Goal: Task Accomplishment & Management: Use online tool/utility

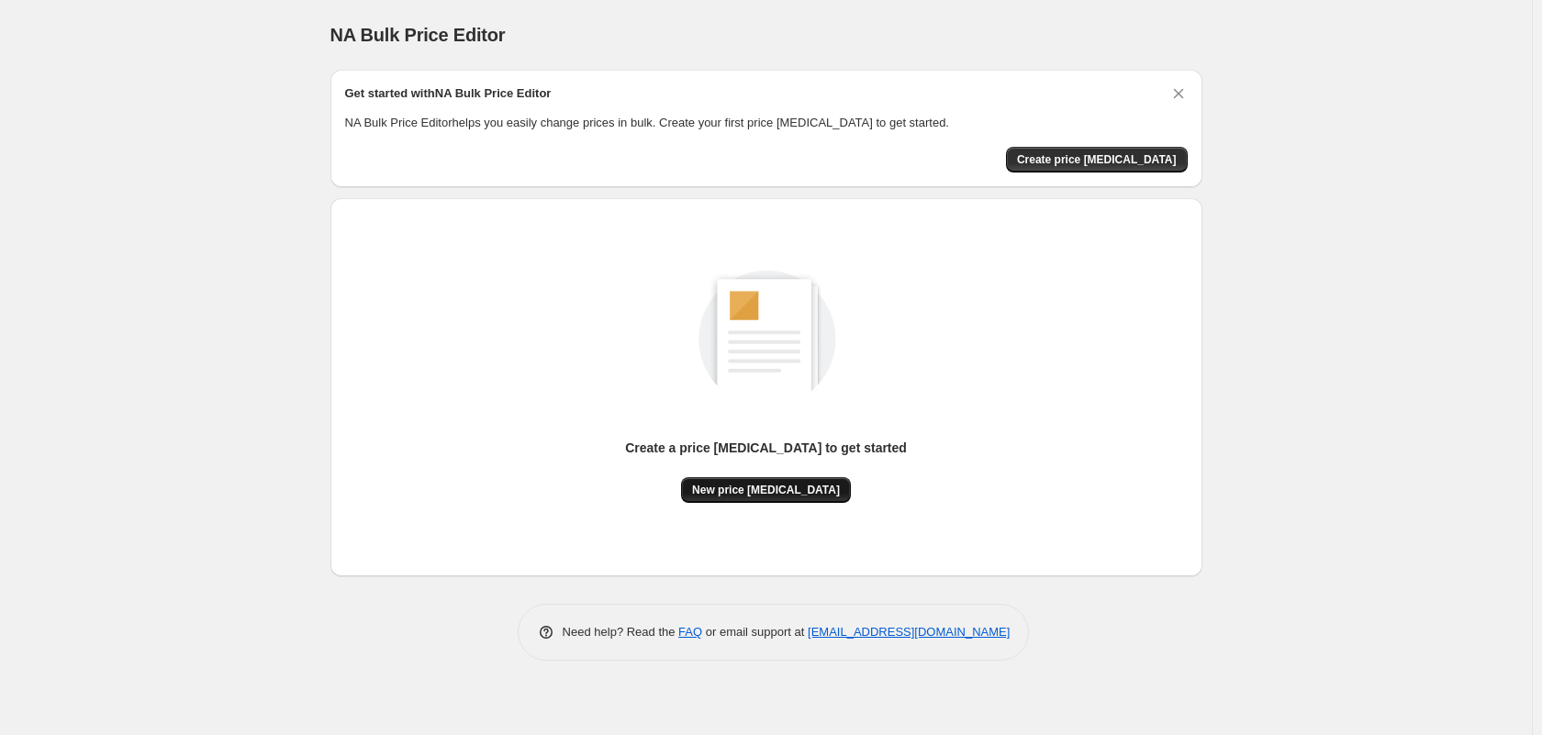
click at [729, 478] on button "New price [MEDICAL_DATA]" at bounding box center [766, 490] width 170 height 26
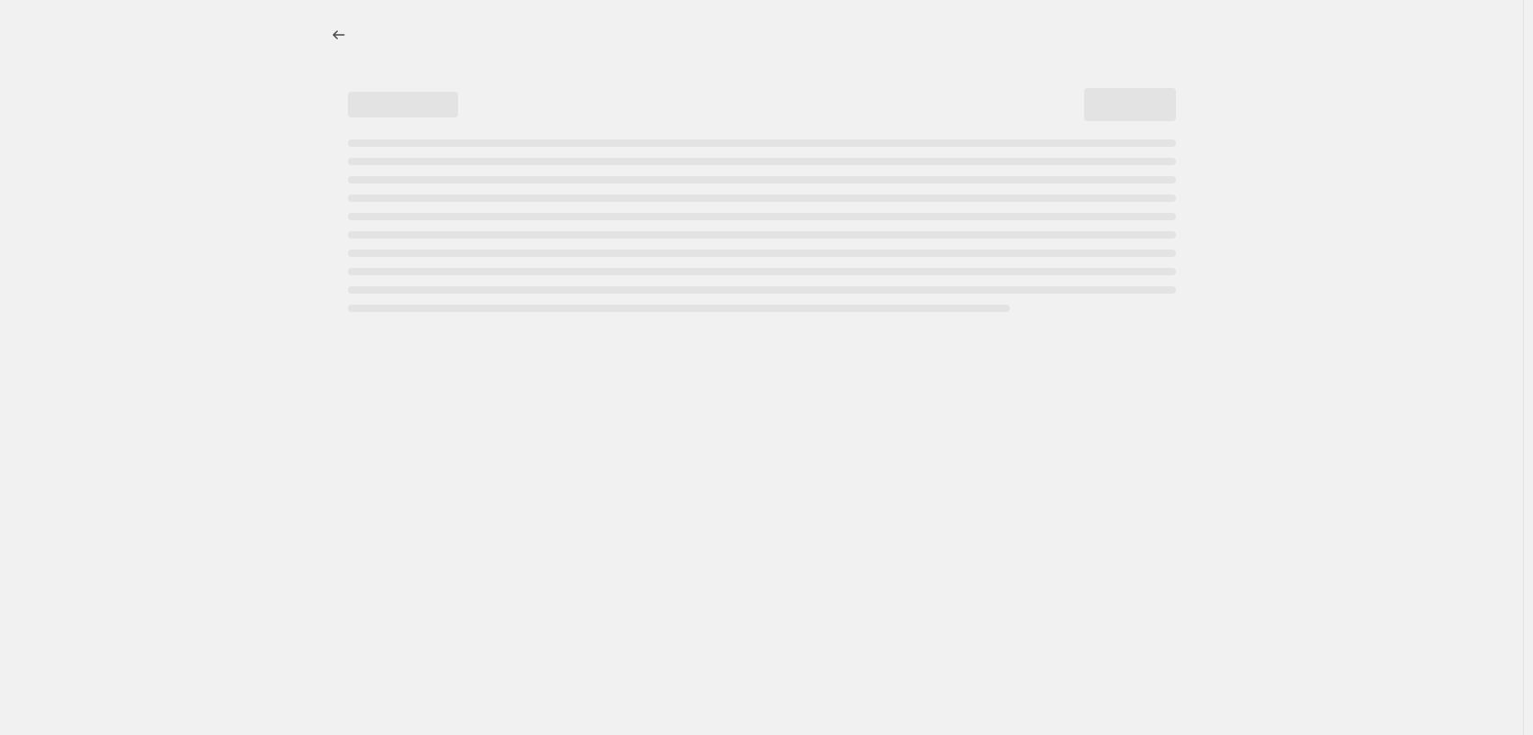
select select "percentage"
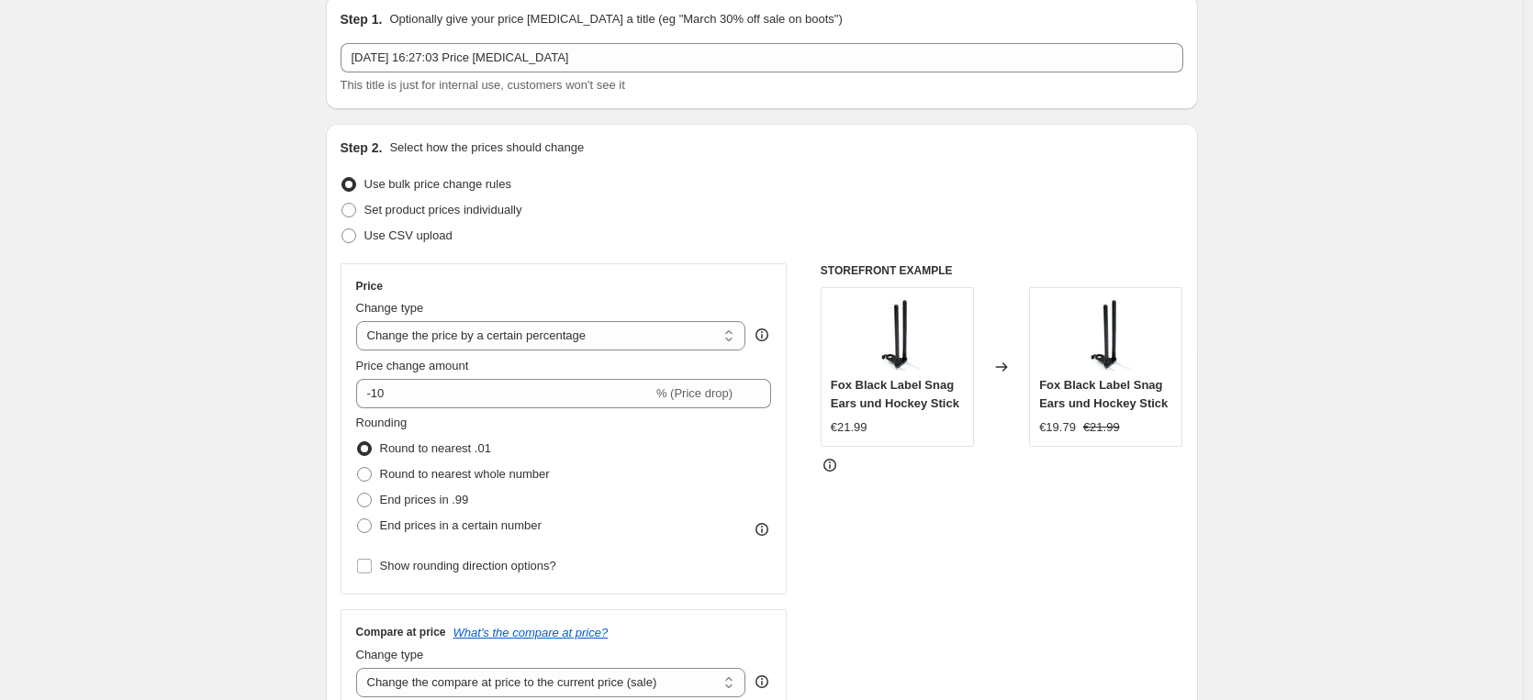
scroll to position [86, 0]
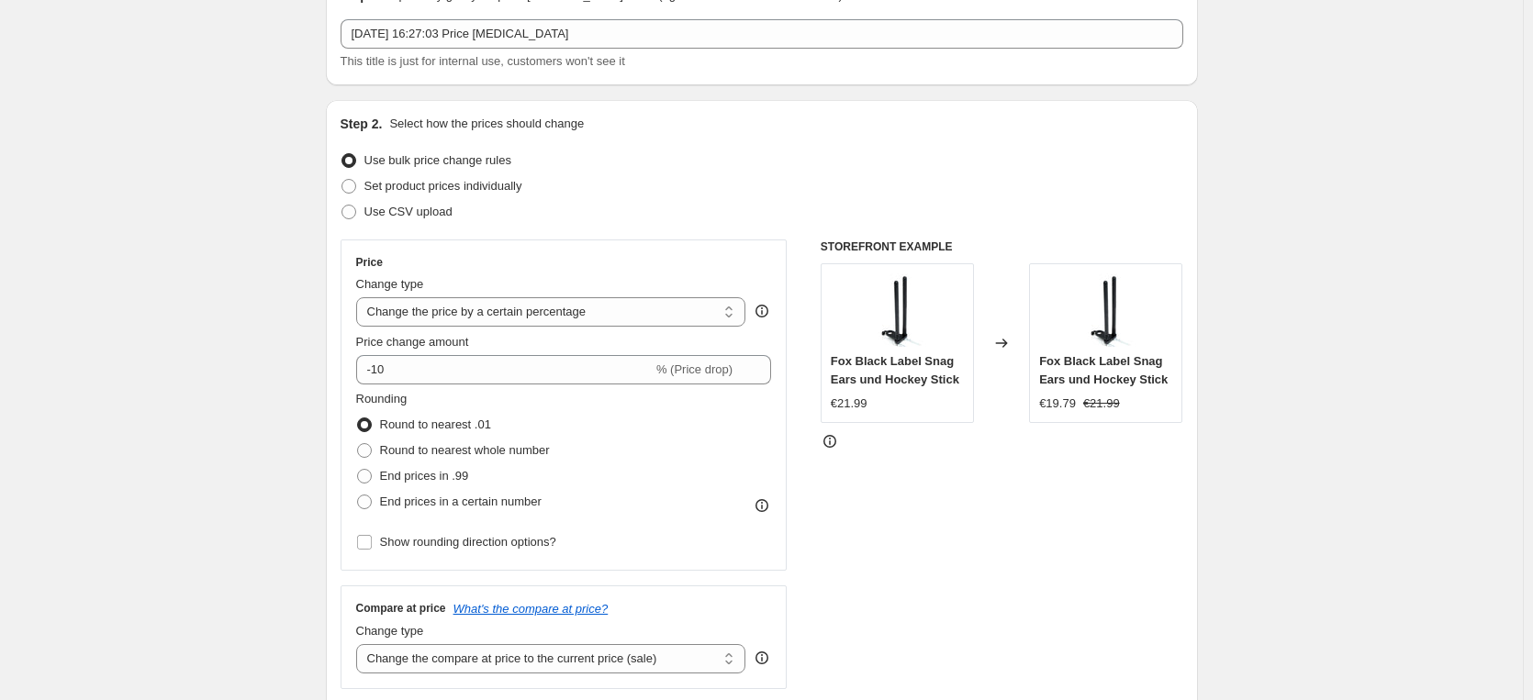
scroll to position [110, 0]
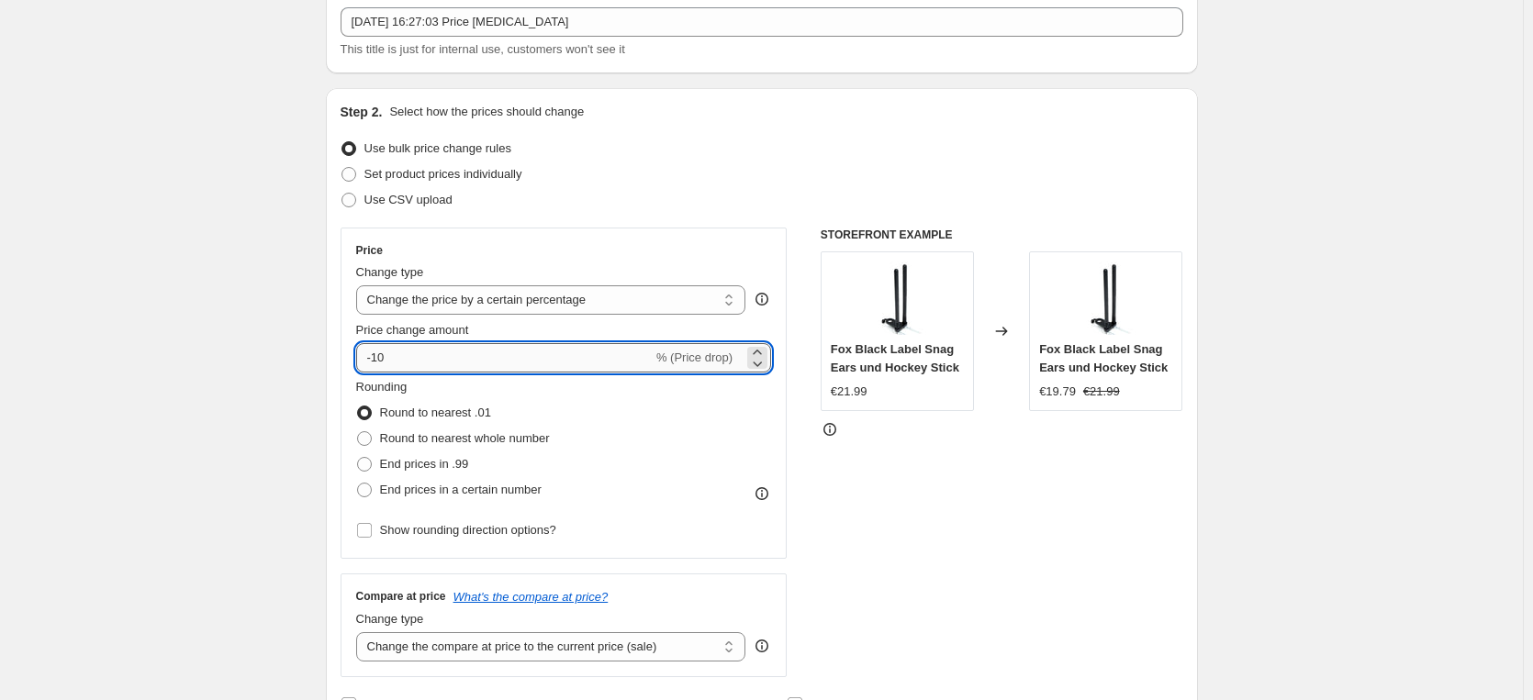
click at [427, 353] on input "-10" at bounding box center [504, 357] width 296 height 29
click at [417, 353] on input "-10" at bounding box center [504, 357] width 296 height 29
click at [766, 355] on icon at bounding box center [757, 363] width 18 height 18
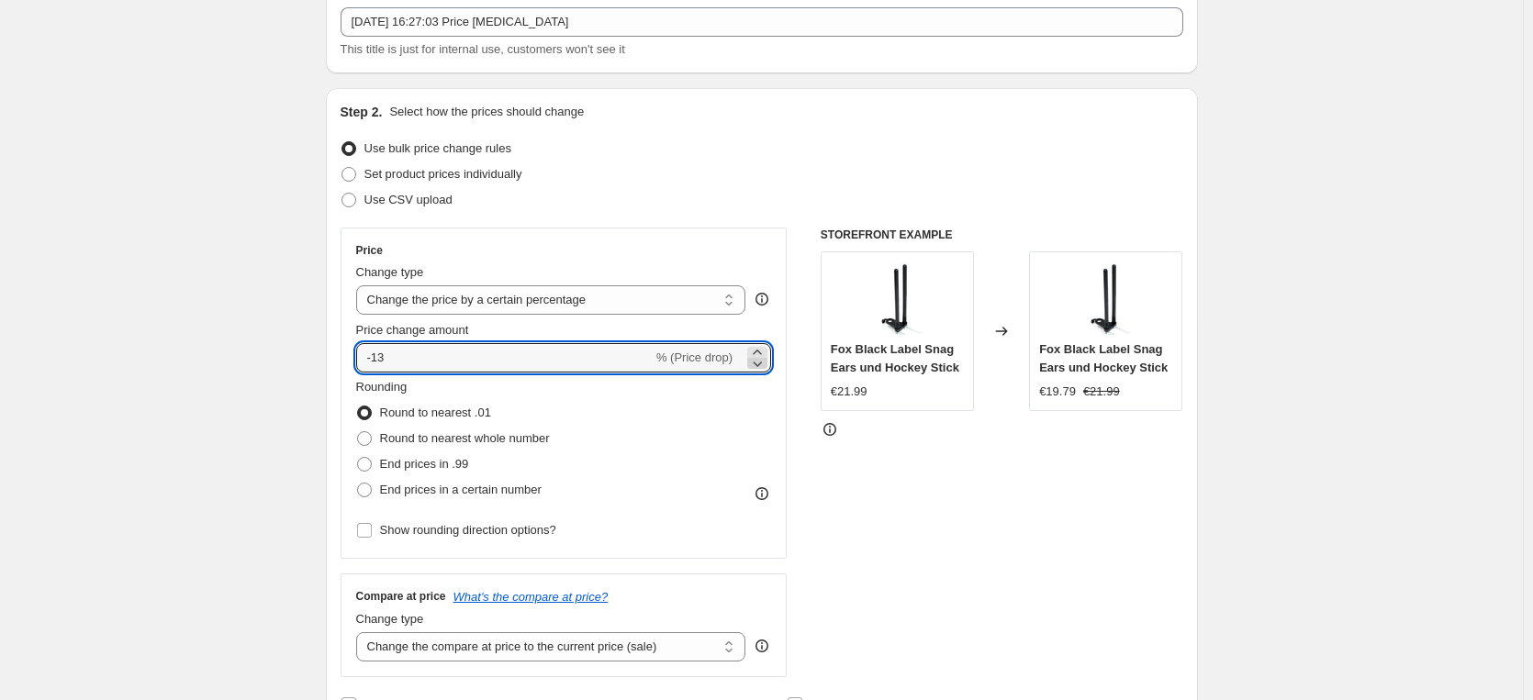
click at [766, 355] on icon at bounding box center [757, 363] width 18 height 18
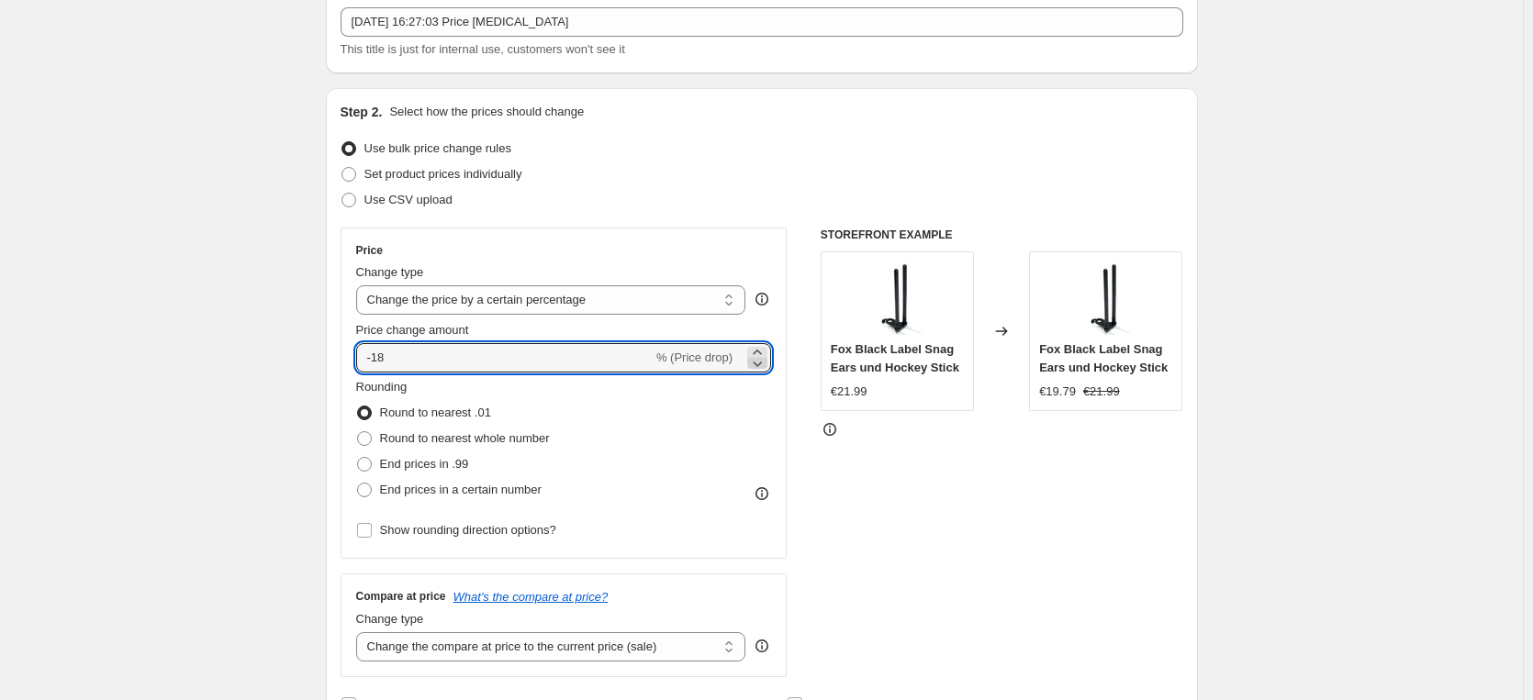
click at [765, 354] on icon at bounding box center [757, 363] width 18 height 18
click at [764, 354] on icon at bounding box center [757, 363] width 18 height 18
click at [758, 362] on icon at bounding box center [757, 363] width 18 height 18
click at [758, 360] on icon at bounding box center [757, 363] width 18 height 18
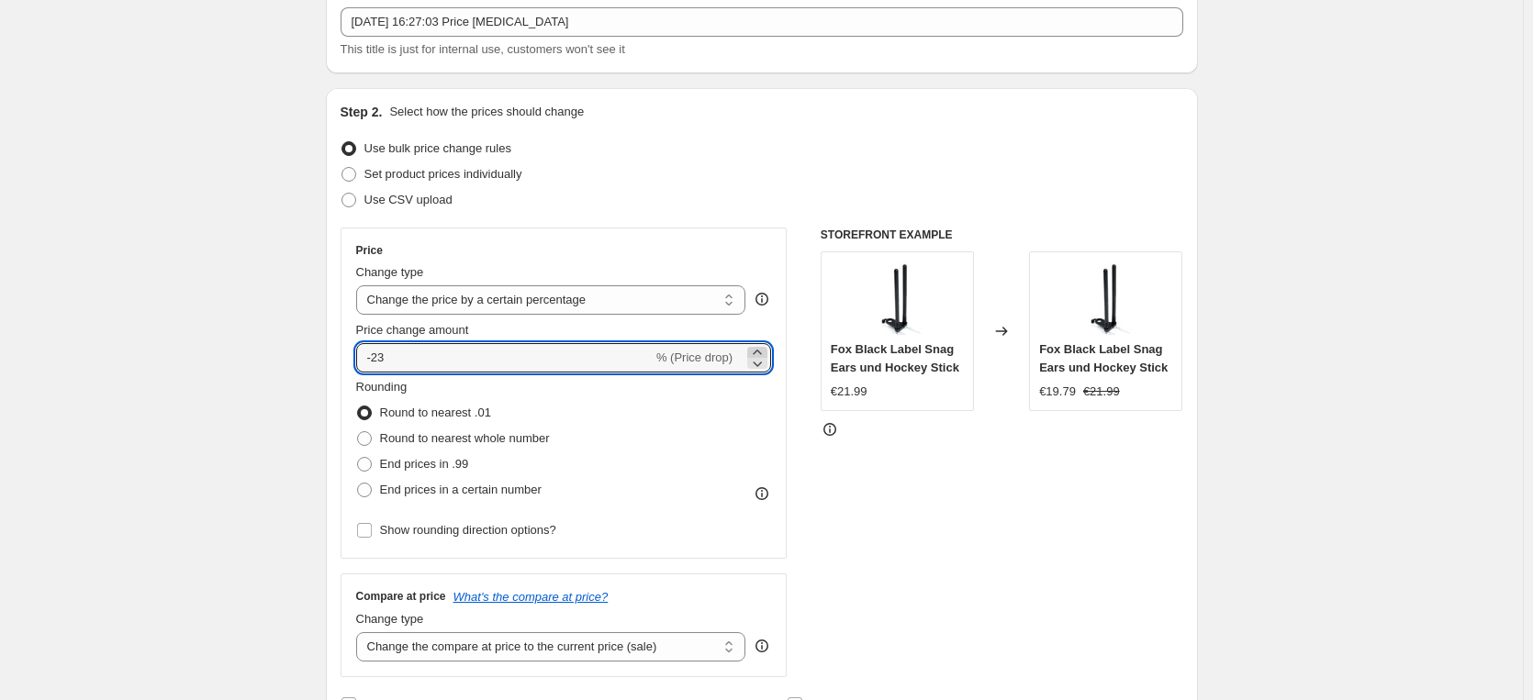
click at [759, 351] on icon at bounding box center [757, 352] width 18 height 18
click at [760, 359] on icon at bounding box center [757, 363] width 18 height 18
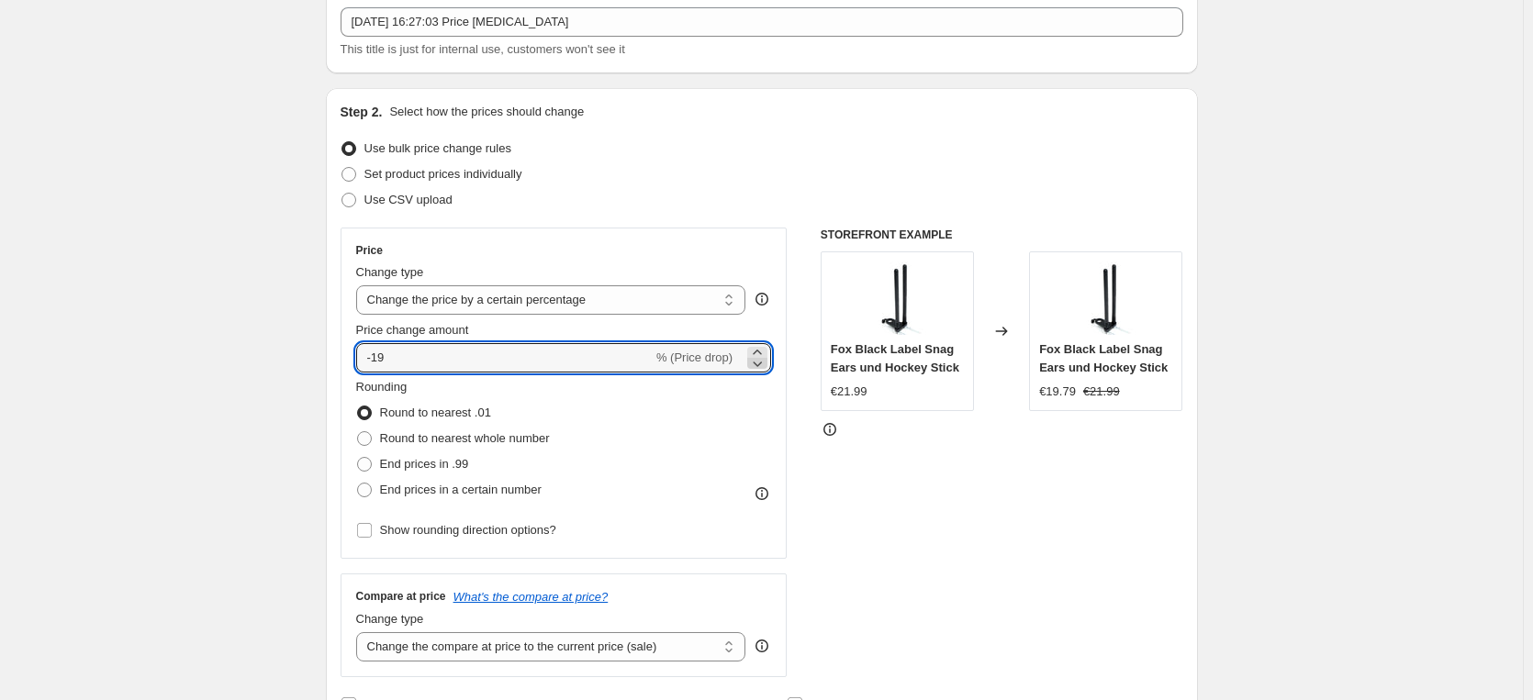
type input "-20"
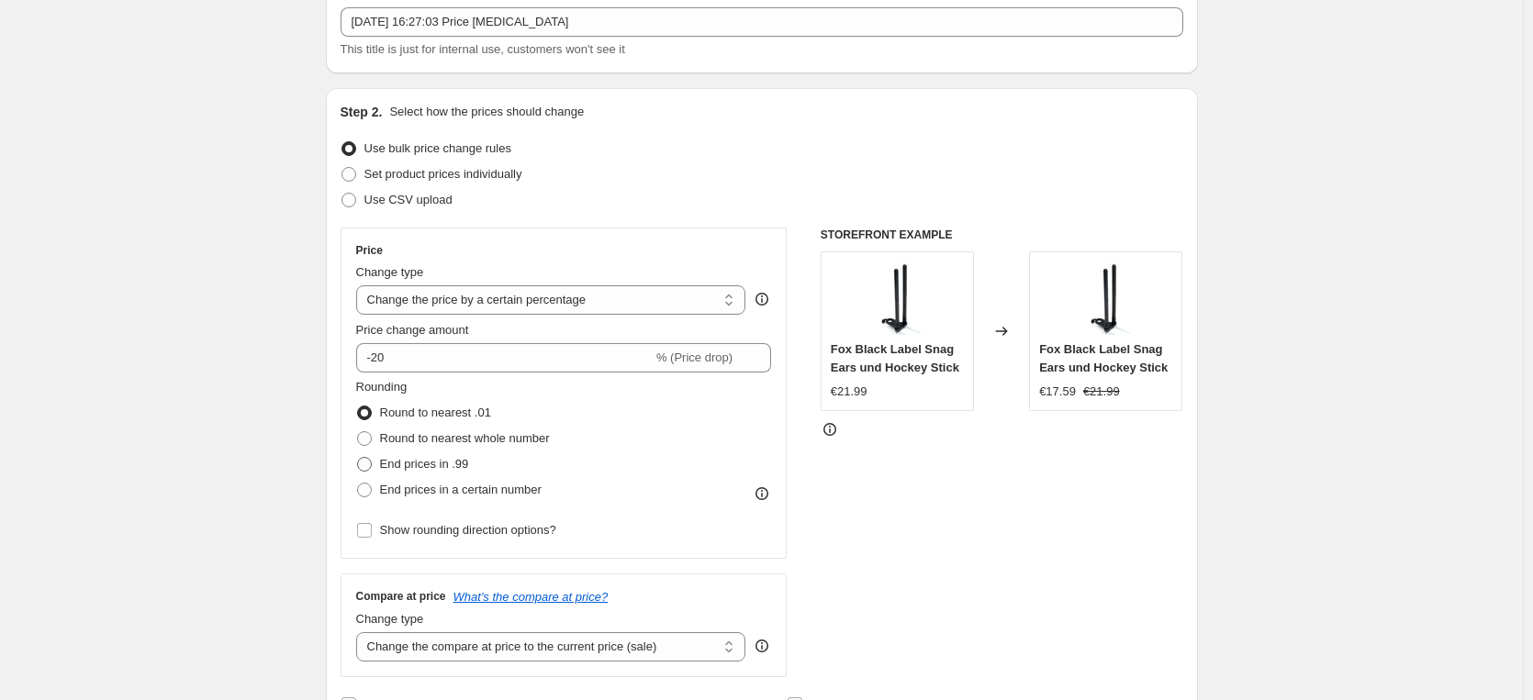
click at [369, 463] on span at bounding box center [364, 464] width 15 height 15
click at [358, 458] on input "End prices in .99" at bounding box center [357, 457] width 1 height 1
radio input "true"
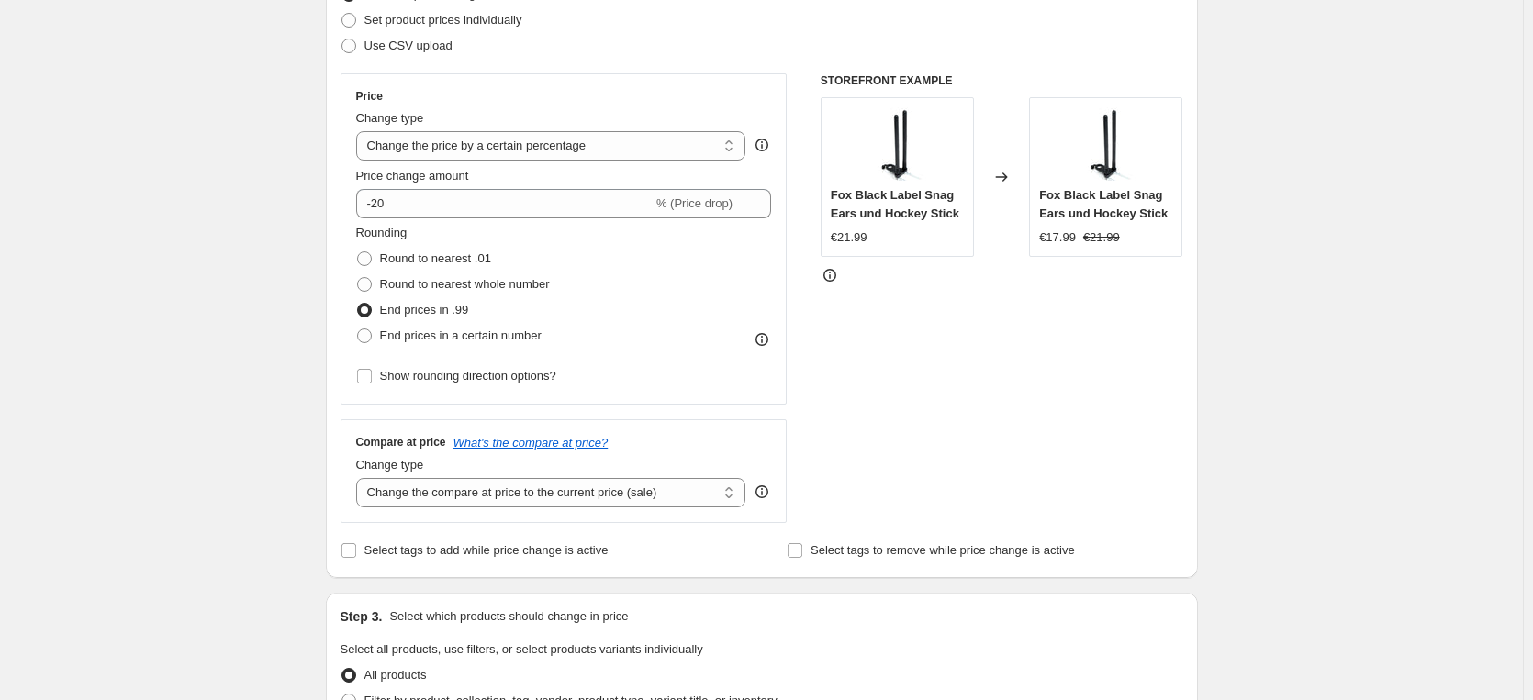
scroll to position [276, 0]
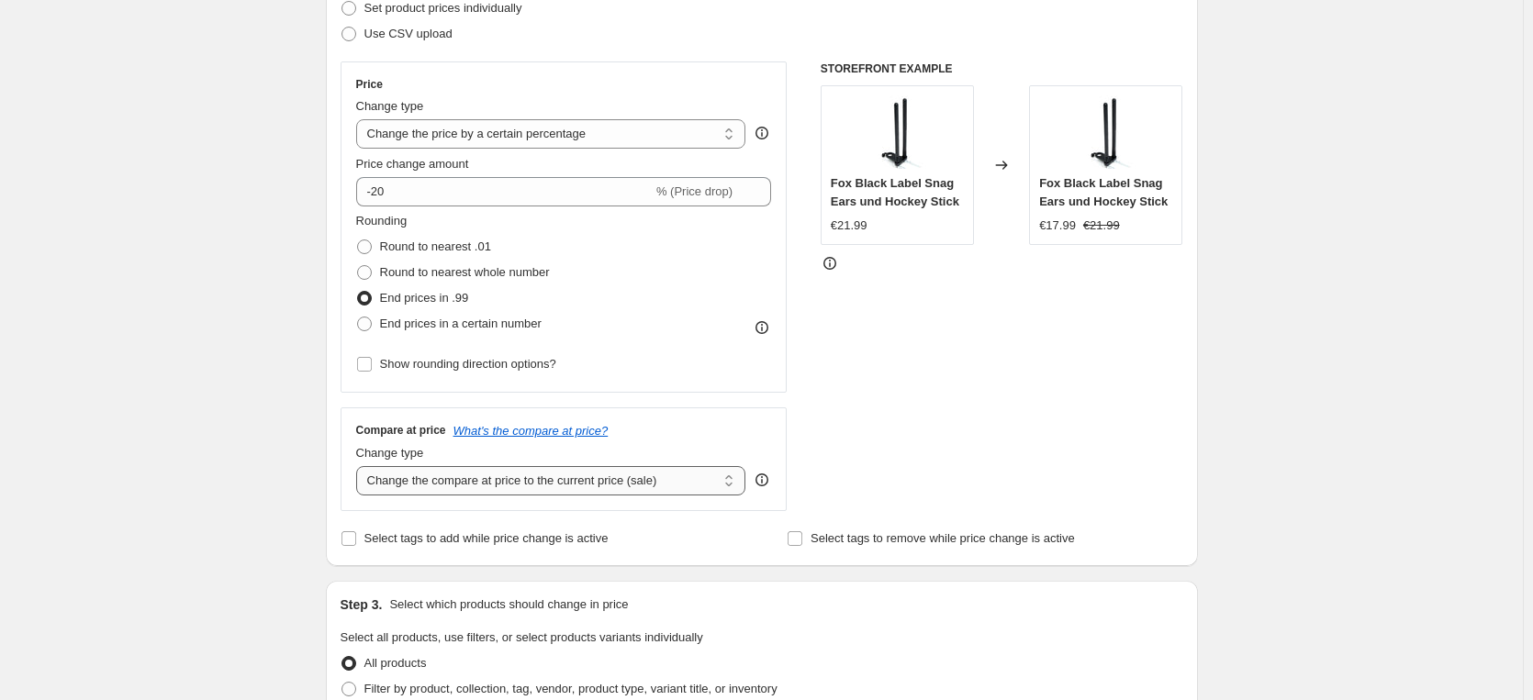
select select "no_change"
click at [221, 537] on div "Create new price [MEDICAL_DATA]. This page is ready Create new price [MEDICAL_D…" at bounding box center [761, 647] width 1522 height 1846
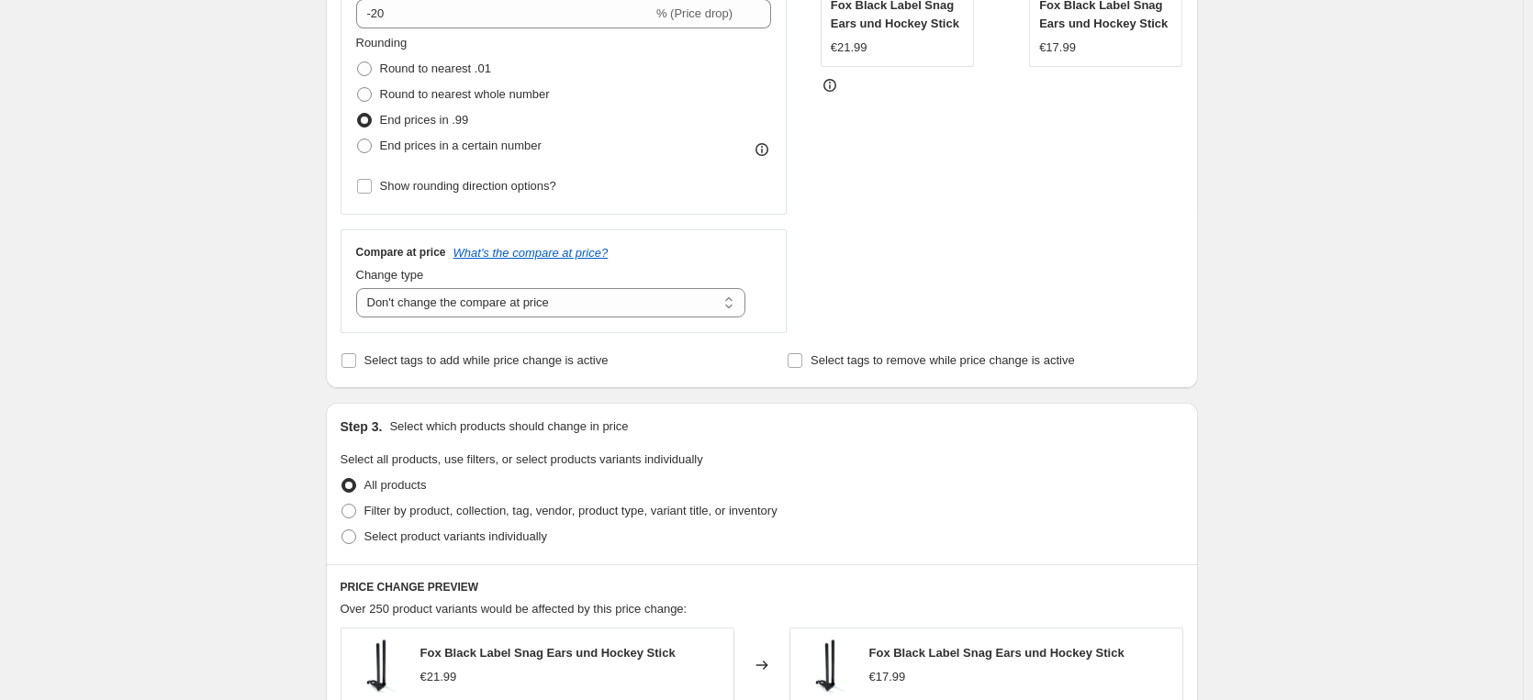
scroll to position [466, 0]
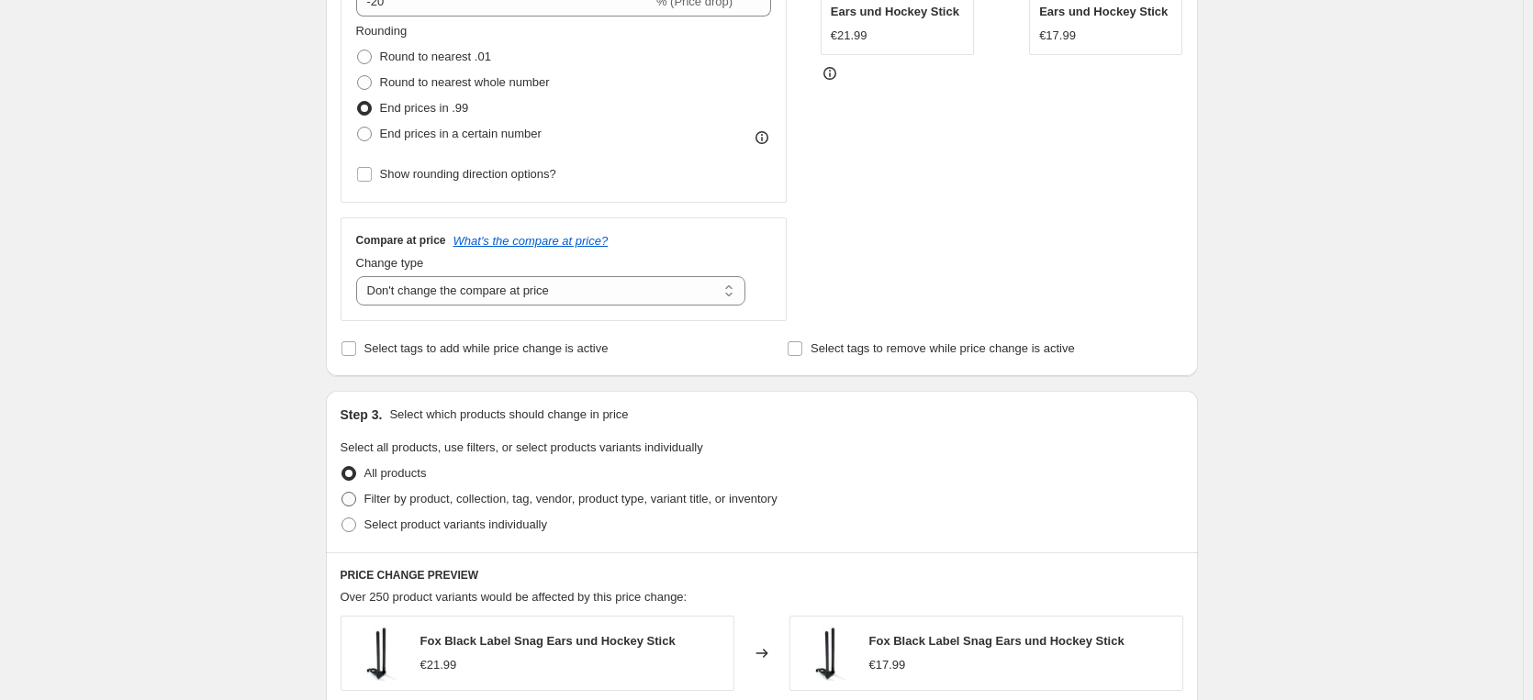
click at [350, 507] on span at bounding box center [348, 499] width 17 height 17
click at [342, 493] on input "Filter by product, collection, tag, vendor, product type, variant title, or inv…" at bounding box center [341, 492] width 1 height 1
radio input "true"
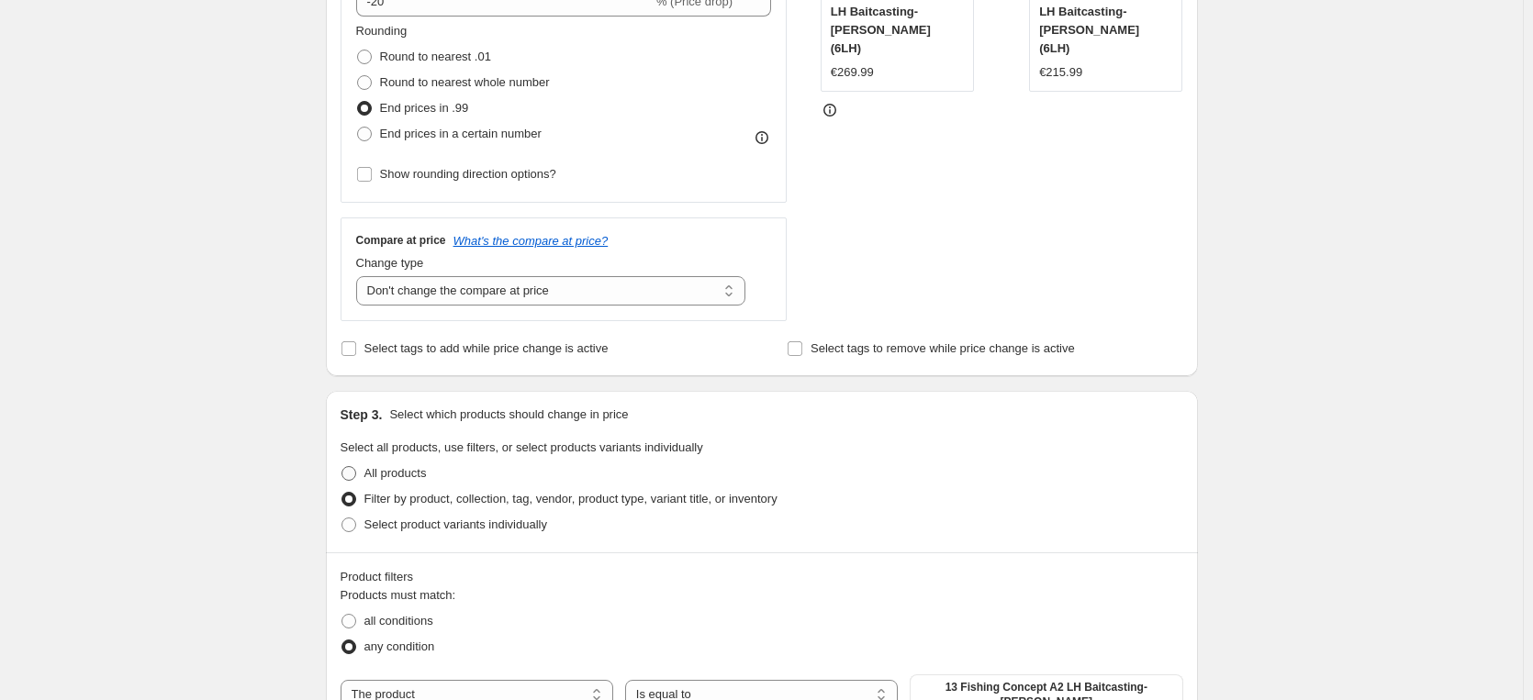
click at [353, 480] on span at bounding box center [348, 473] width 15 height 15
click at [342, 467] on input "All products" at bounding box center [341, 466] width 1 height 1
radio input "true"
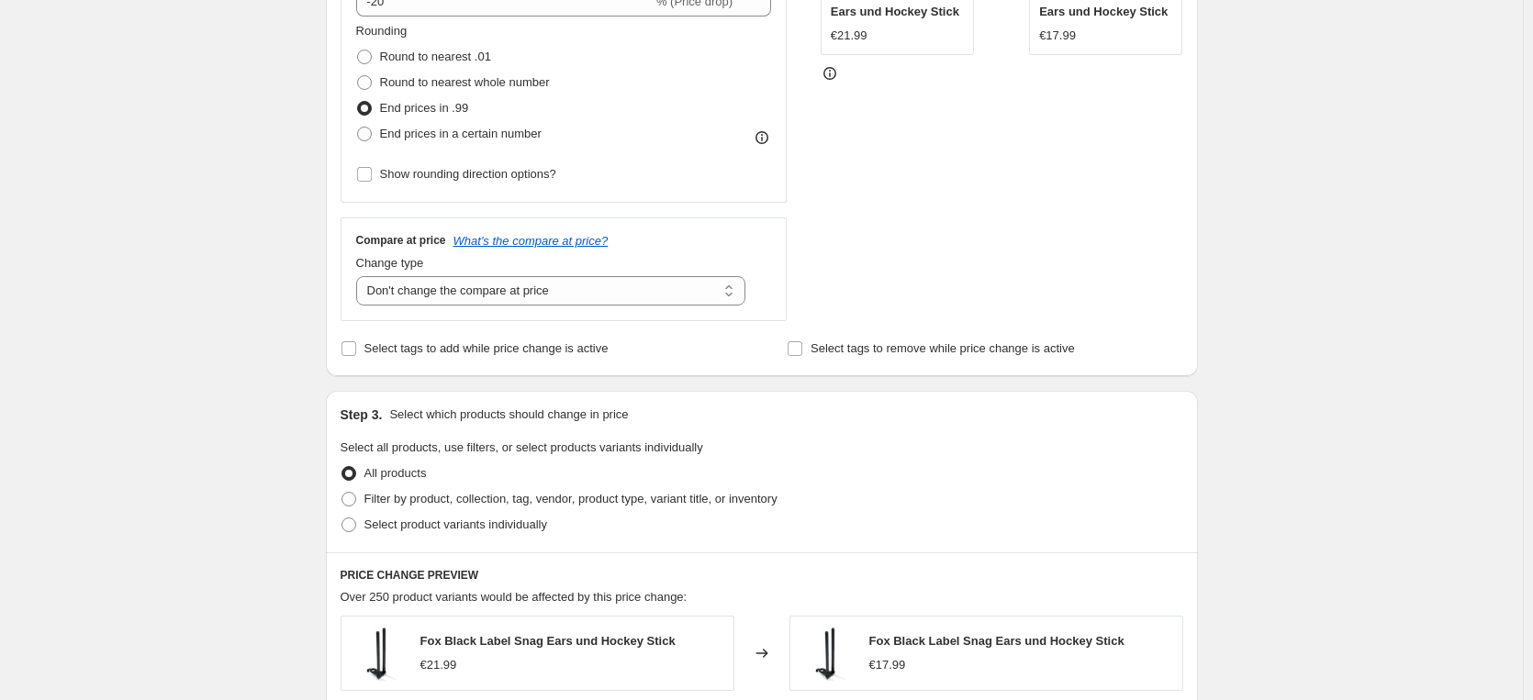
click at [297, 495] on div "Create new price [MEDICAL_DATA]. This page is ready Create new price [MEDICAL_D…" at bounding box center [761, 457] width 1522 height 1846
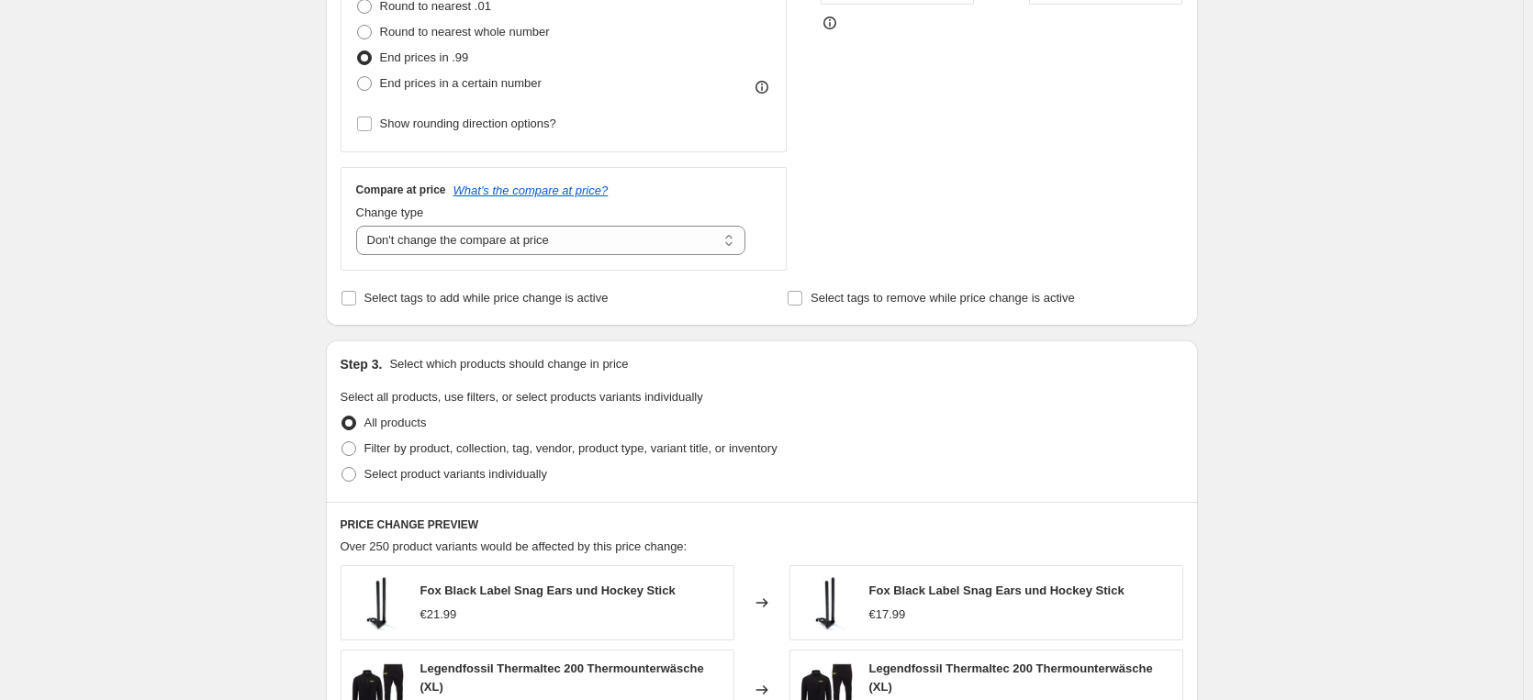
scroll to position [493, 0]
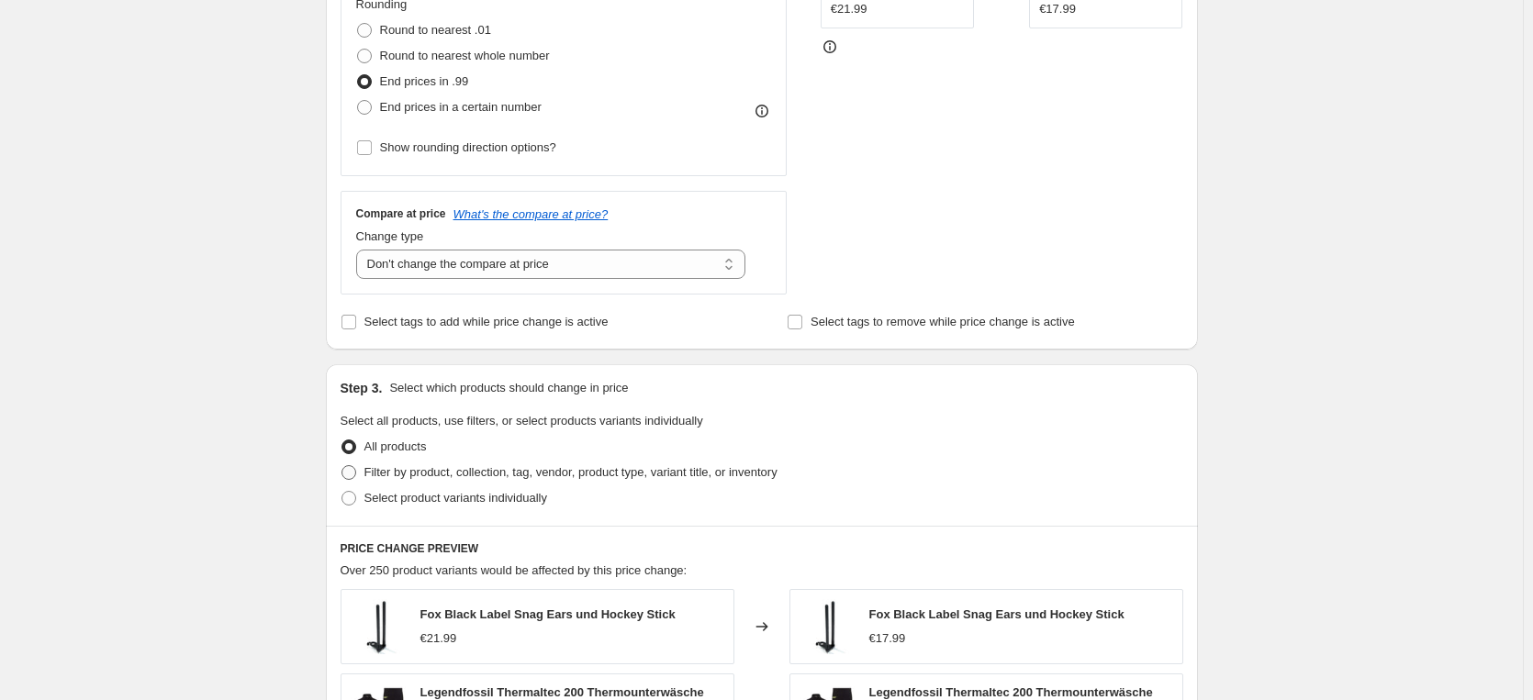
click at [377, 471] on span "Filter by product, collection, tag, vendor, product type, variant title, or inv…" at bounding box center [570, 472] width 413 height 14
click at [342, 466] on input "Filter by product, collection, tag, vendor, product type, variant title, or inv…" at bounding box center [341, 465] width 1 height 1
radio input "true"
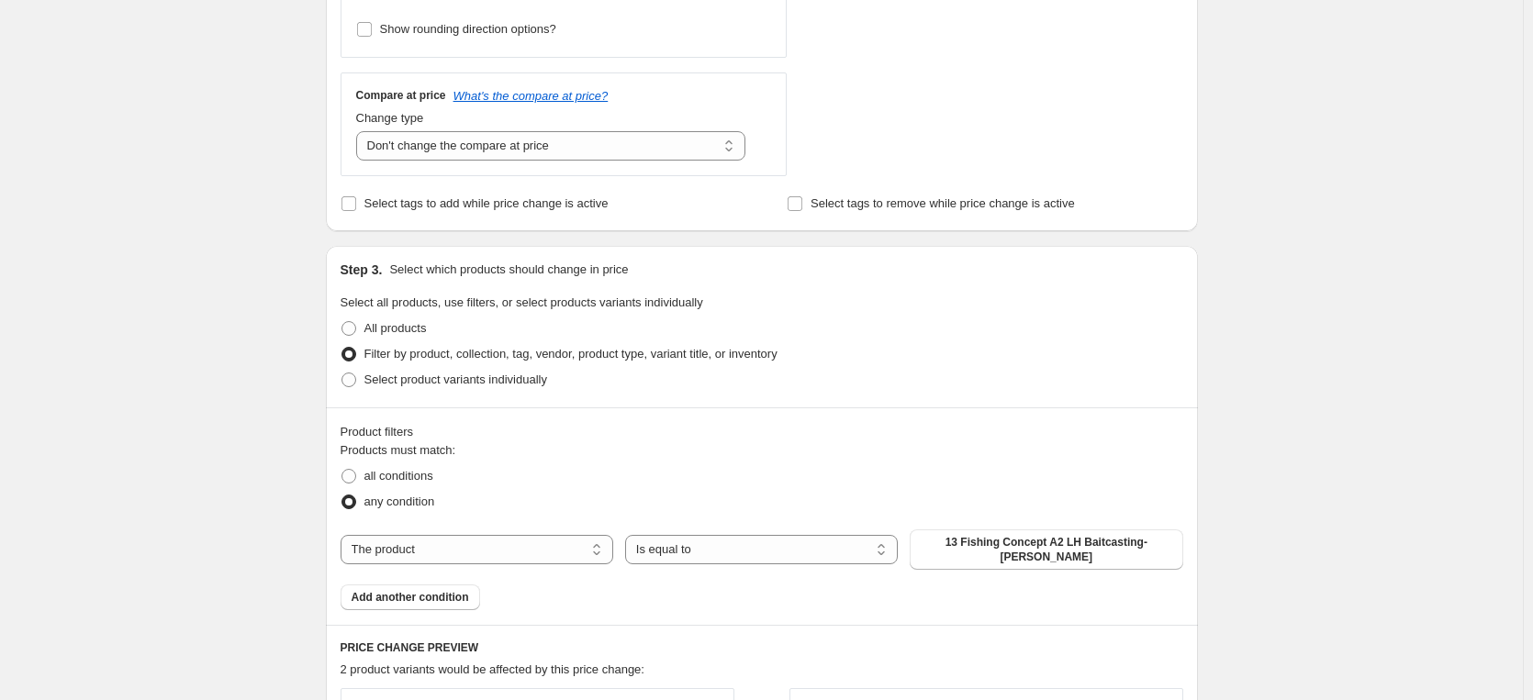
scroll to position [635, 0]
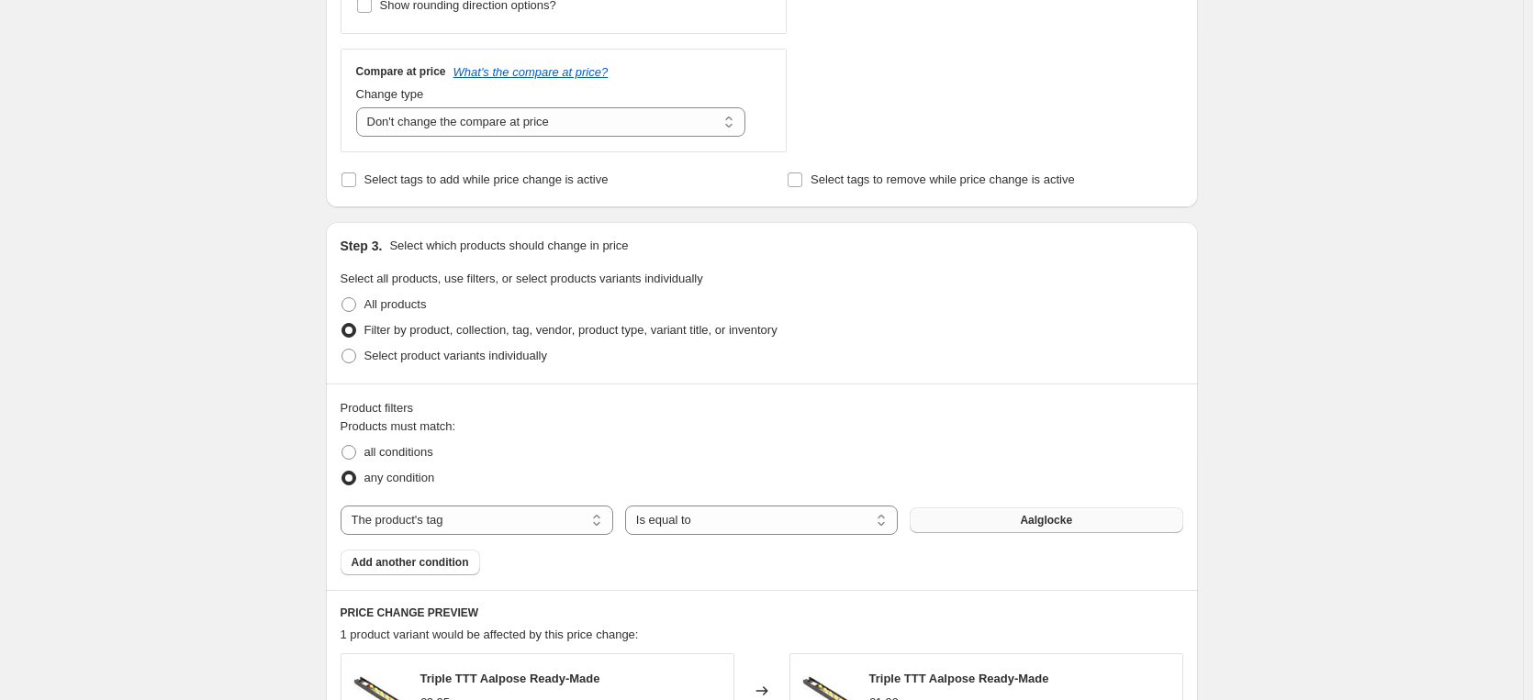
click at [998, 516] on button "Aalglocke" at bounding box center [1045, 520] width 273 height 26
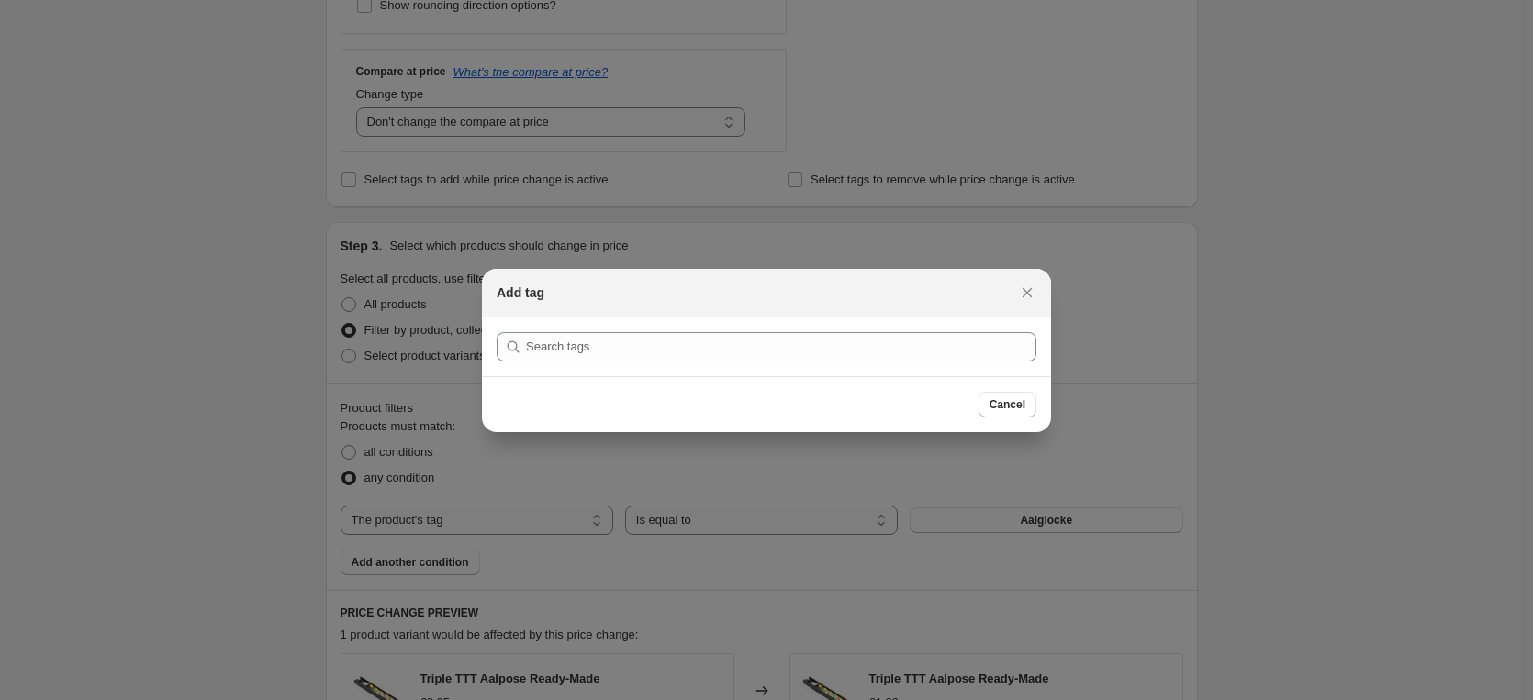
click at [1020, 290] on icon "Close" at bounding box center [1027, 293] width 18 height 18
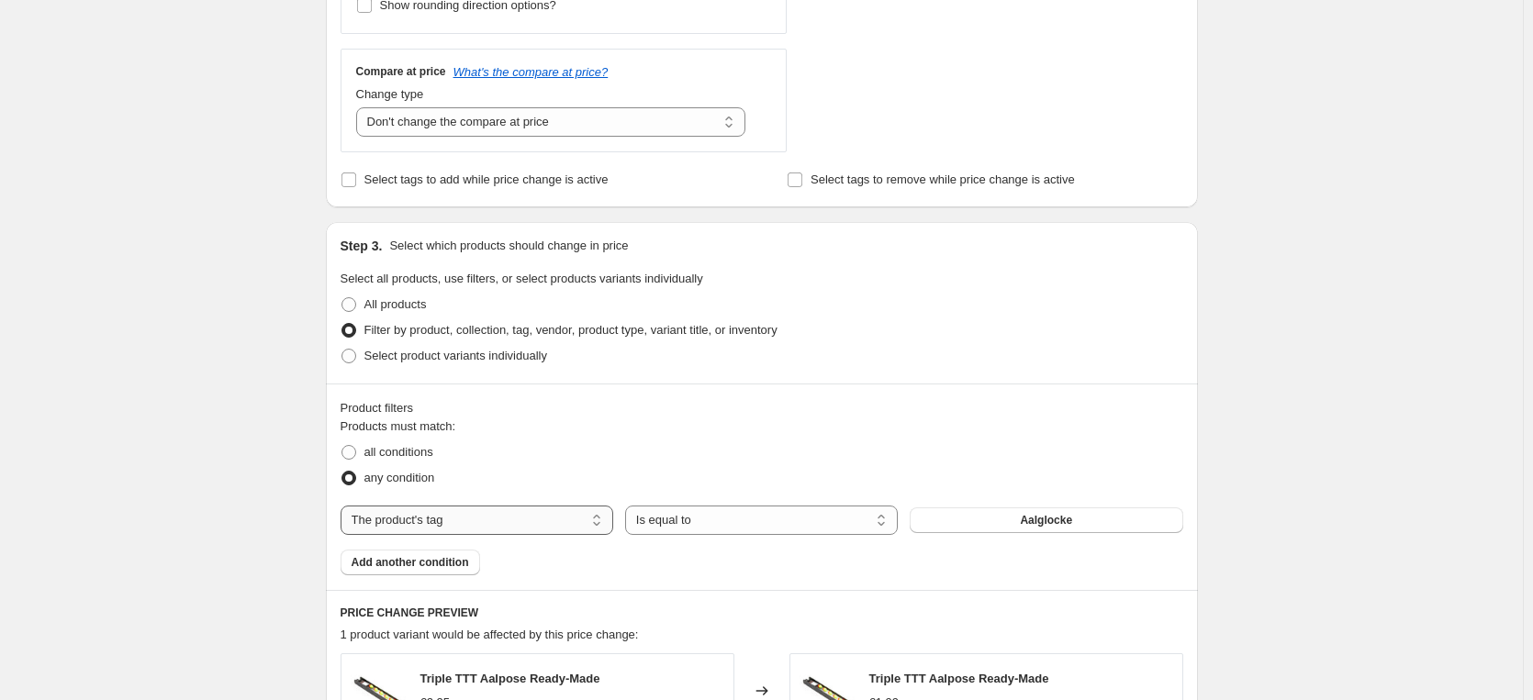
select select "vendor"
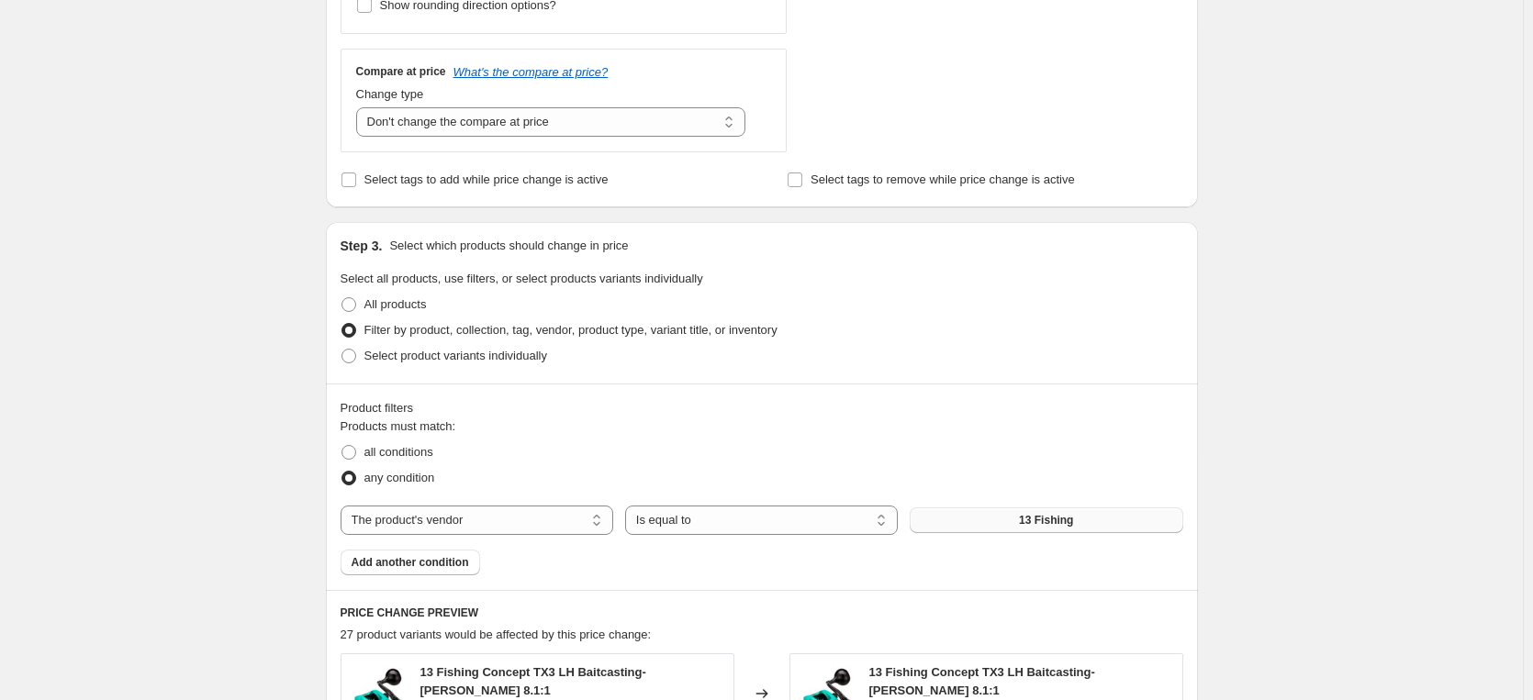
click at [992, 517] on button "13 Fishing" at bounding box center [1045, 520] width 273 height 26
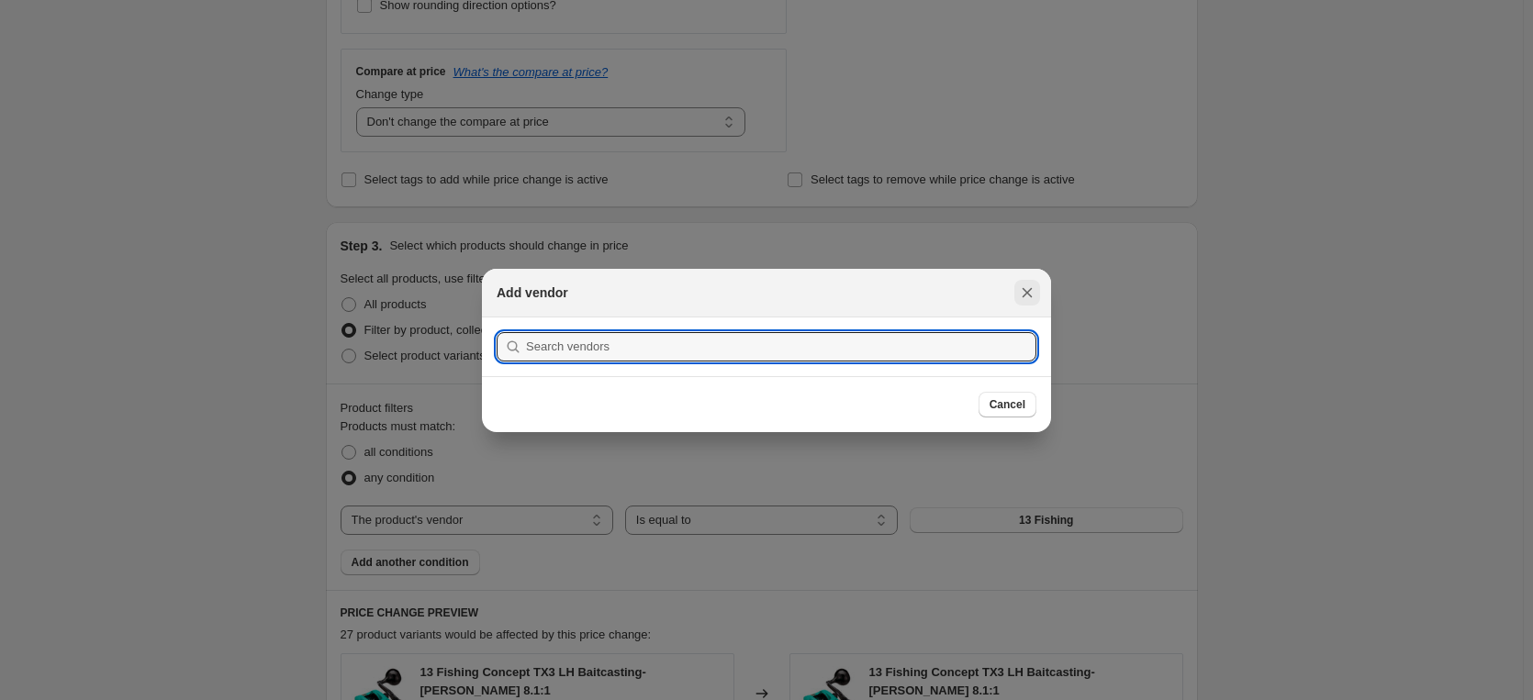
click at [1020, 291] on icon "Close" at bounding box center [1027, 293] width 18 height 18
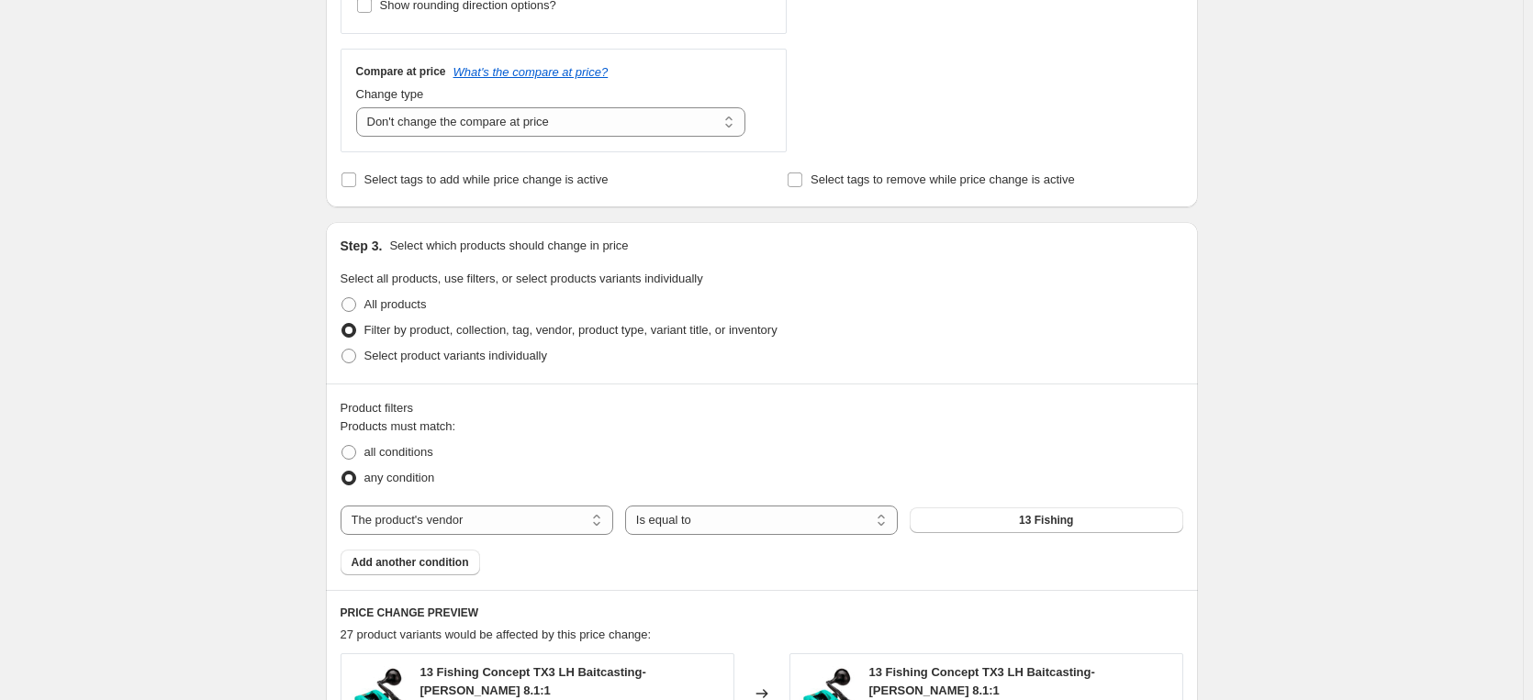
click at [956, 444] on div "all conditions" at bounding box center [761, 453] width 842 height 26
click at [753, 574] on div "Products must match: all conditions any condition The product The product's col…" at bounding box center [761, 497] width 842 height 158
click at [986, 526] on button "13 Fishing" at bounding box center [1045, 520] width 273 height 26
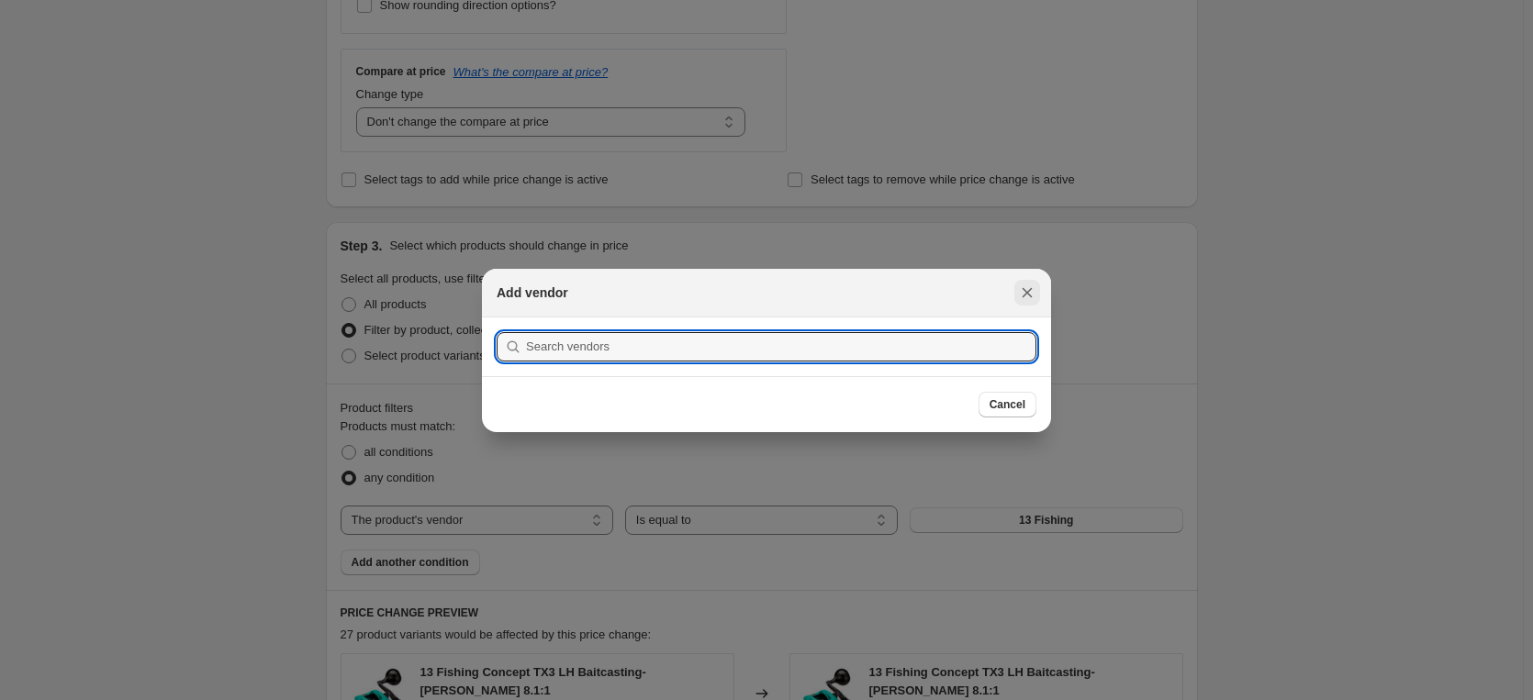
click at [1029, 295] on icon "Close" at bounding box center [1027, 293] width 18 height 18
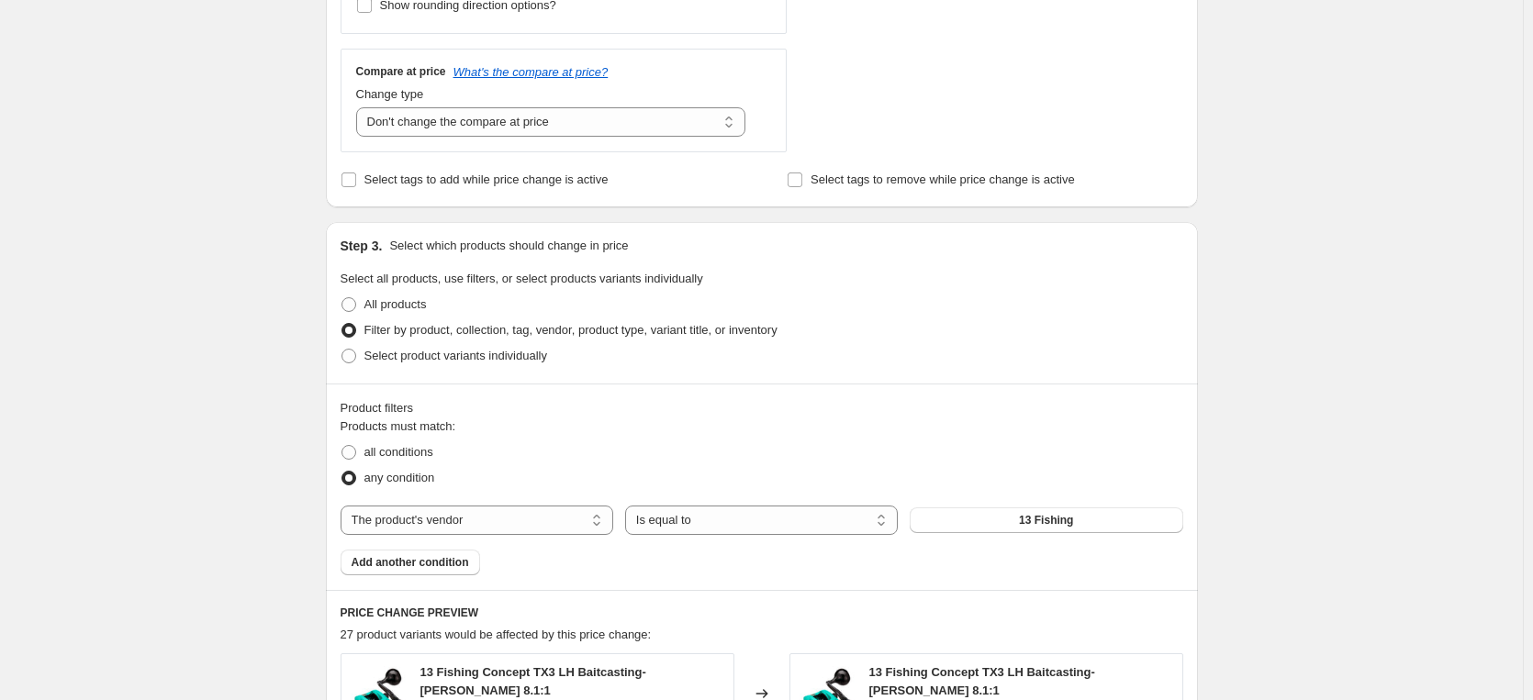
click at [246, 146] on div "Create new price [MEDICAL_DATA]. This page is ready Create new price [MEDICAL_D…" at bounding box center [761, 394] width 1522 height 2058
